Goal: Task Accomplishment & Management: Manage account settings

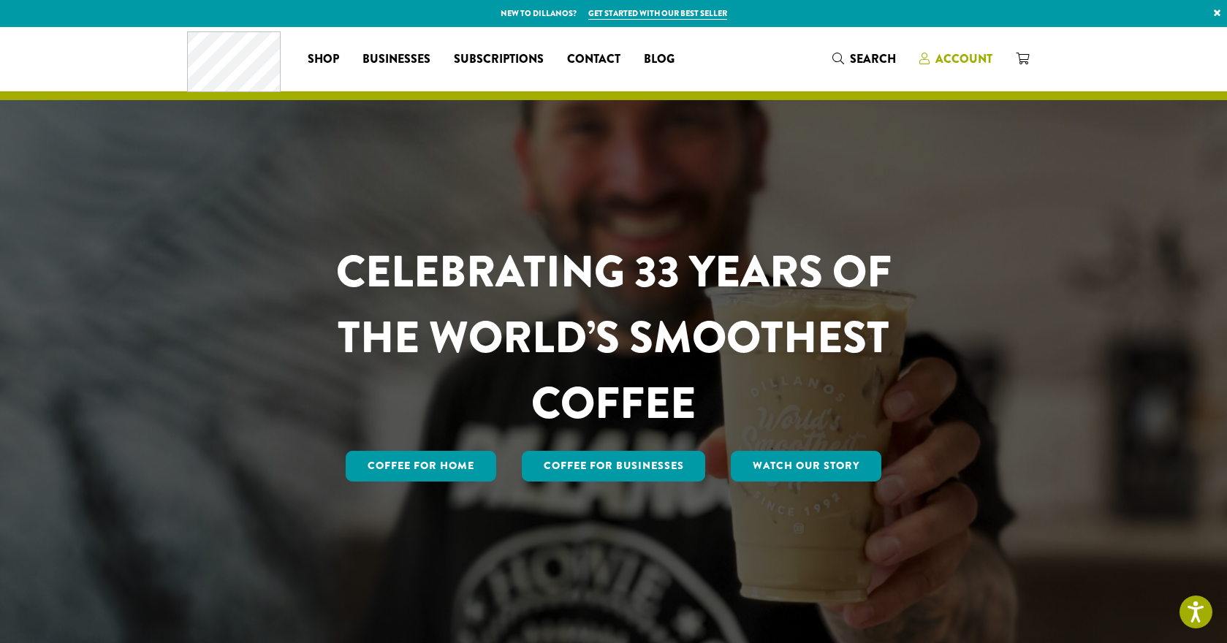
click at [971, 58] on span "Account" at bounding box center [963, 58] width 57 height 17
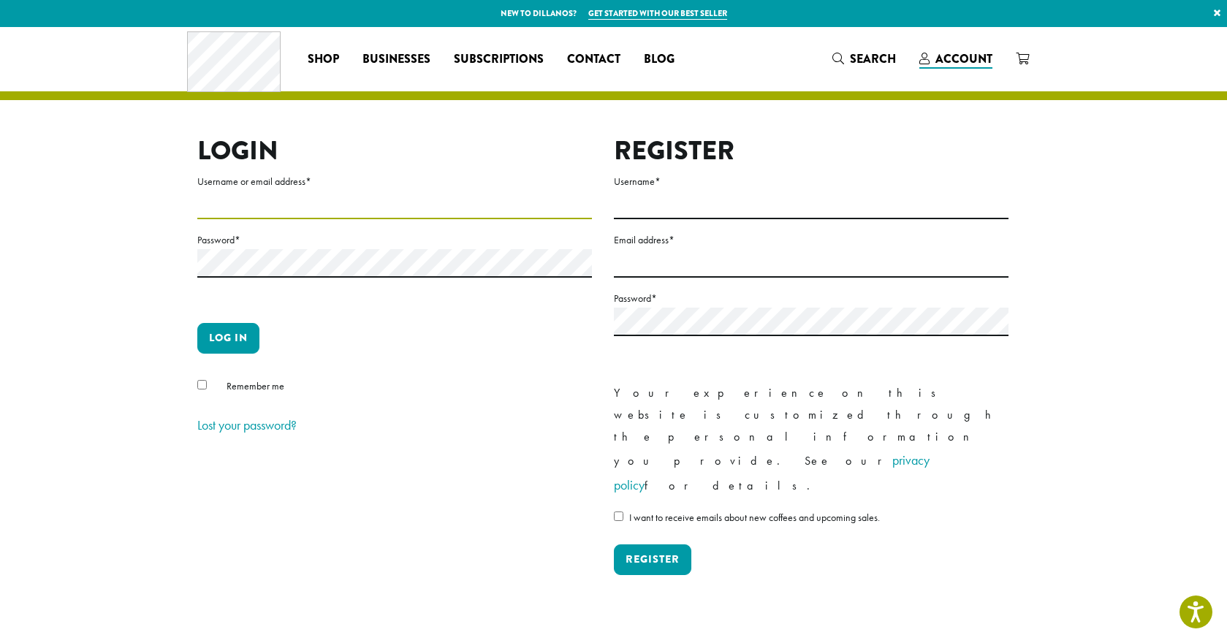
click at [259, 205] on input "Username or email address *" at bounding box center [394, 205] width 395 height 29
type input "**********"
